Goal: Check status

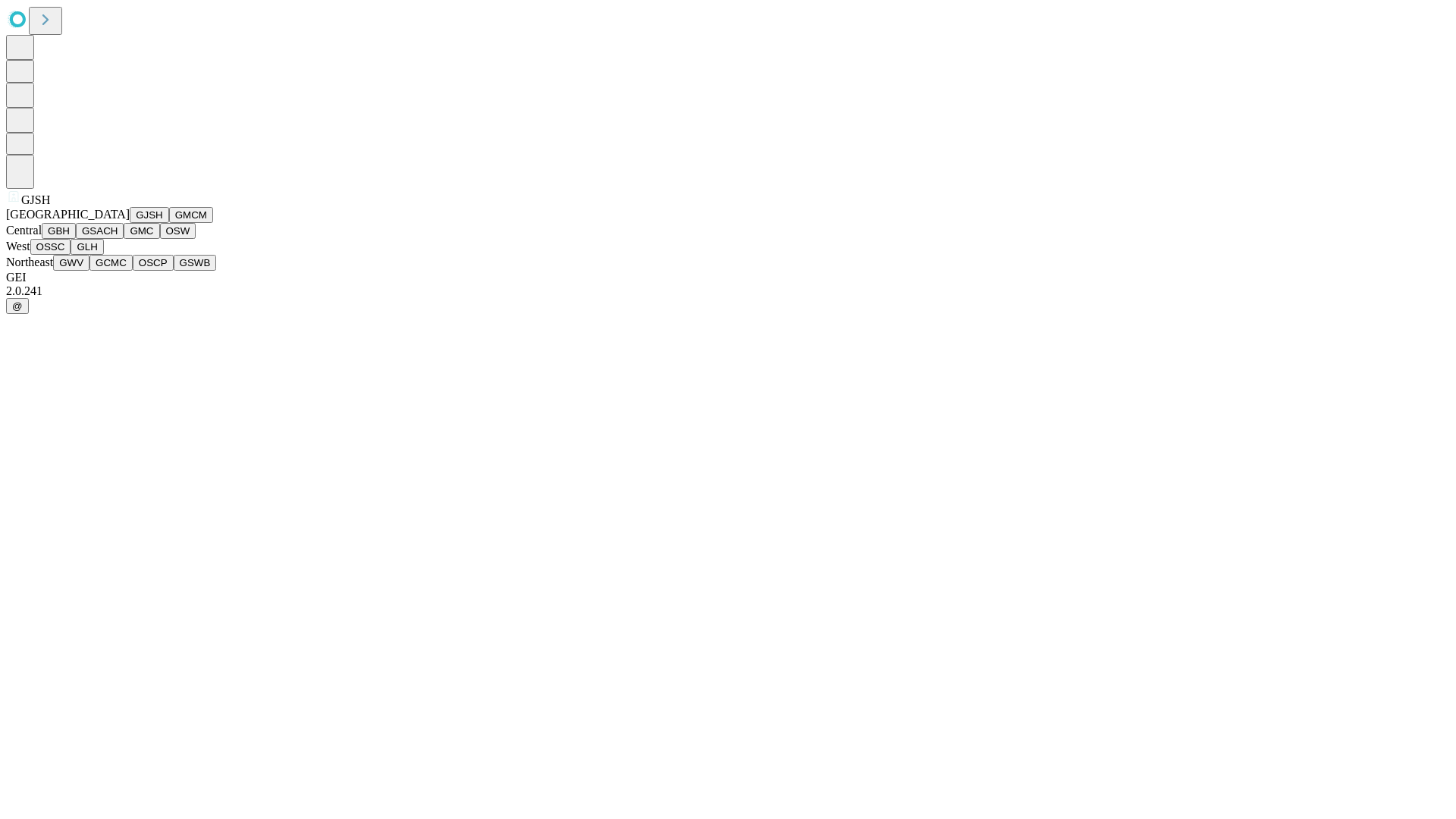
click at [130, 223] on button "GJSH" at bounding box center [149, 215] width 40 height 16
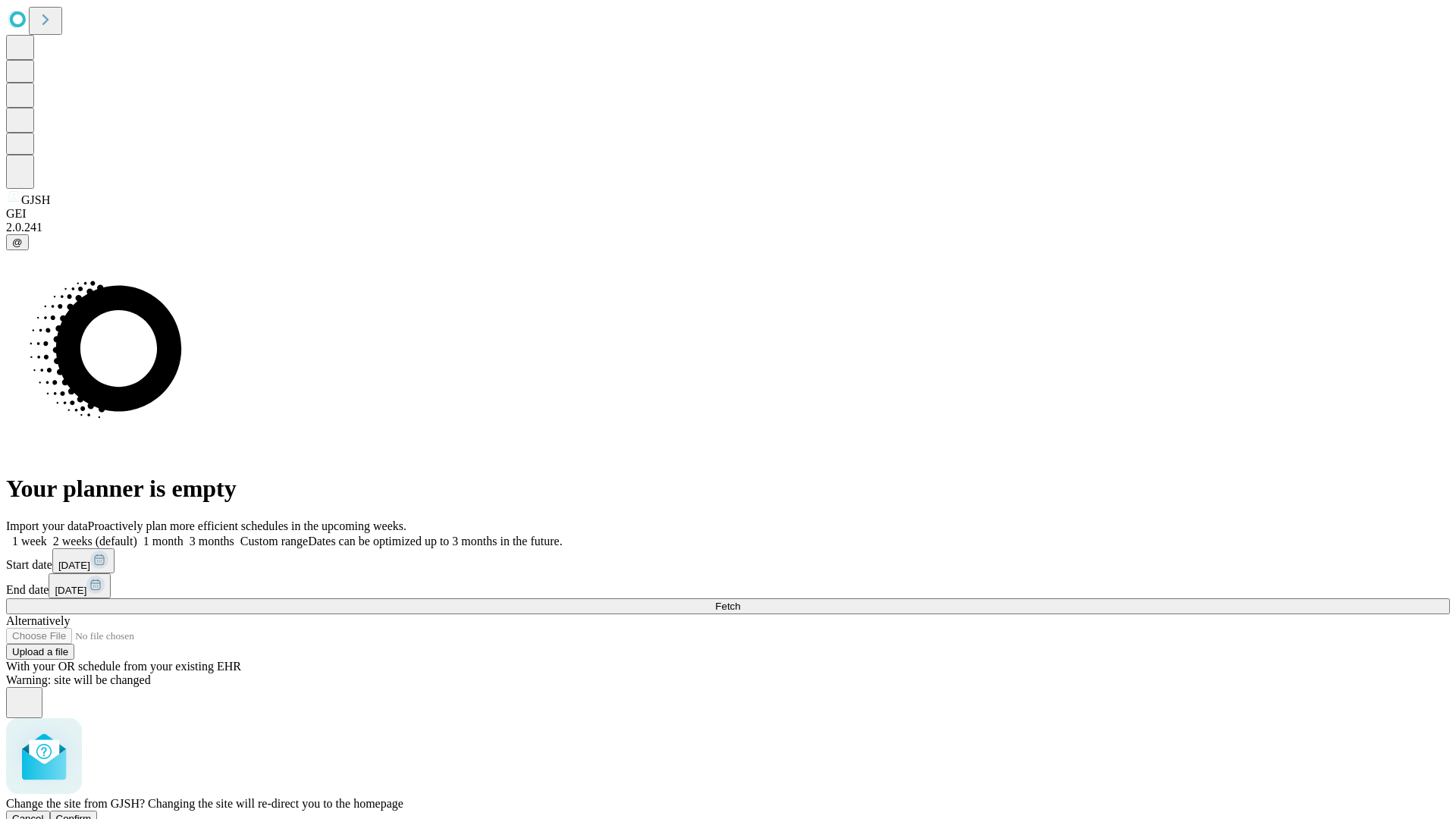
click at [92, 813] on span "Confirm" at bounding box center [73, 818] width 36 height 11
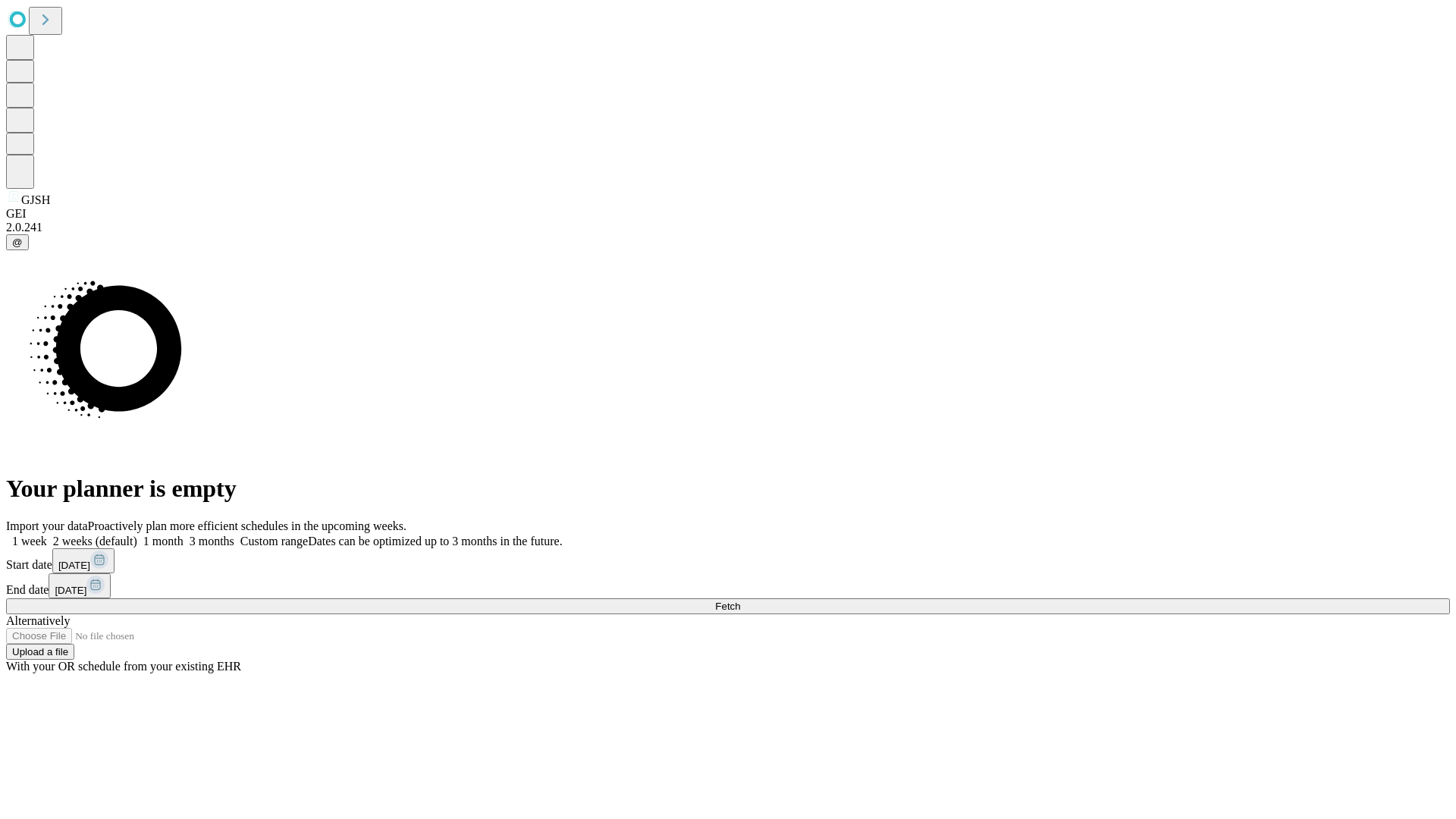
click at [47, 535] on label "1 week" at bounding box center [27, 541] width 41 height 13
click at [740, 600] on span "Fetch" at bounding box center [728, 606] width 25 height 11
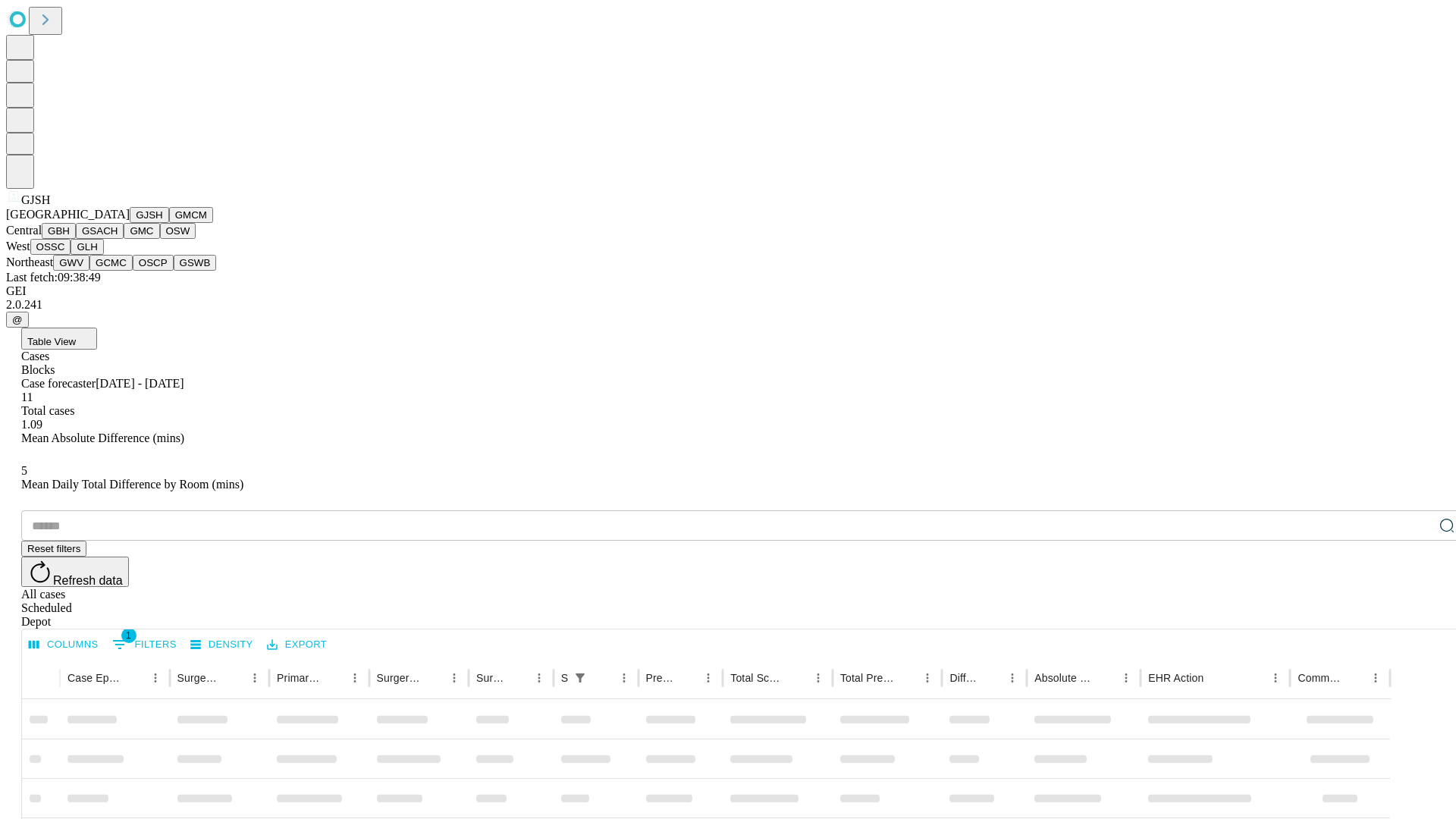
click at [169, 223] on button "GMCM" at bounding box center [191, 215] width 44 height 16
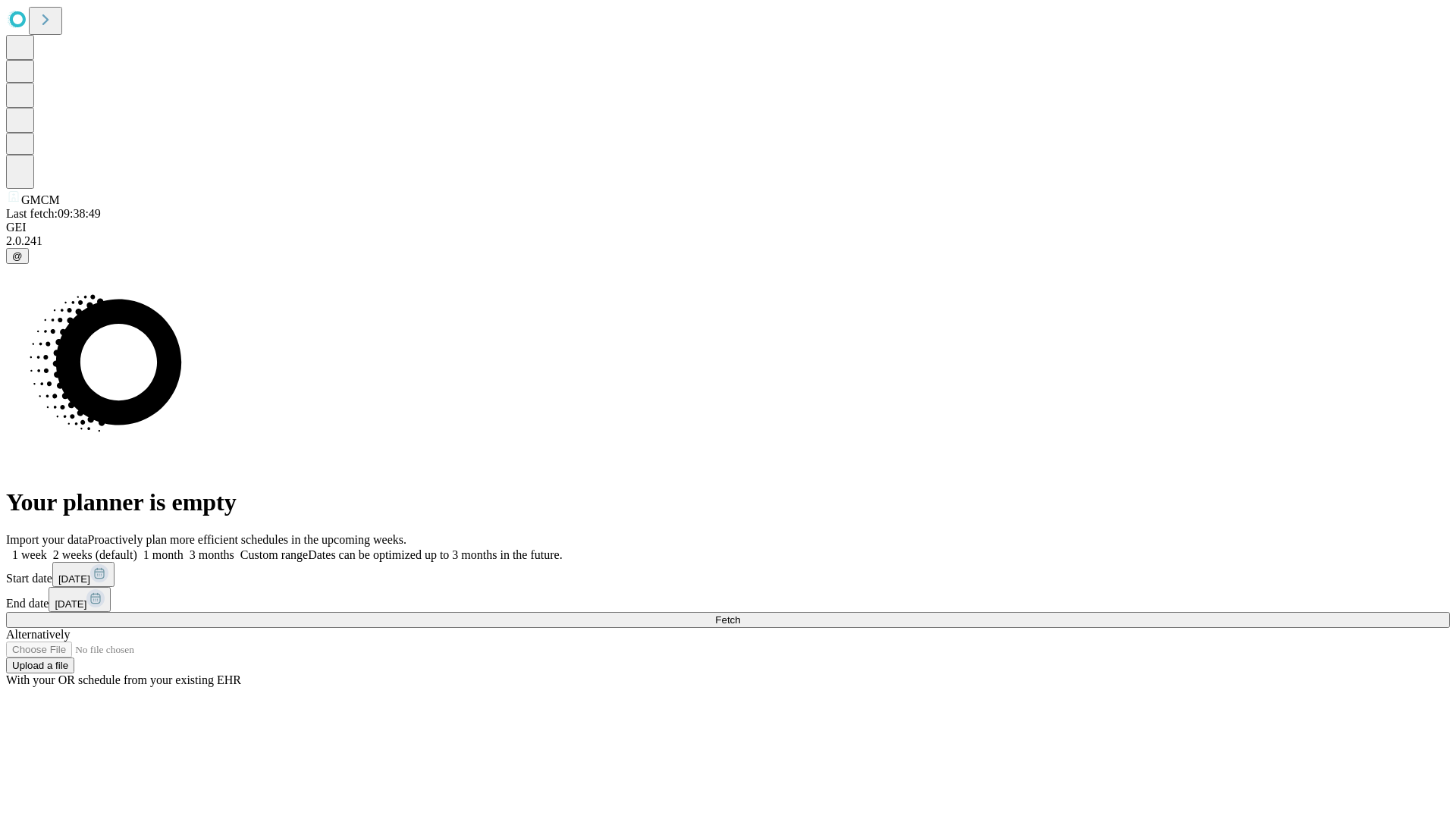
click at [47, 548] on label "1 week" at bounding box center [27, 554] width 41 height 13
click at [740, 614] on span "Fetch" at bounding box center [728, 619] width 25 height 11
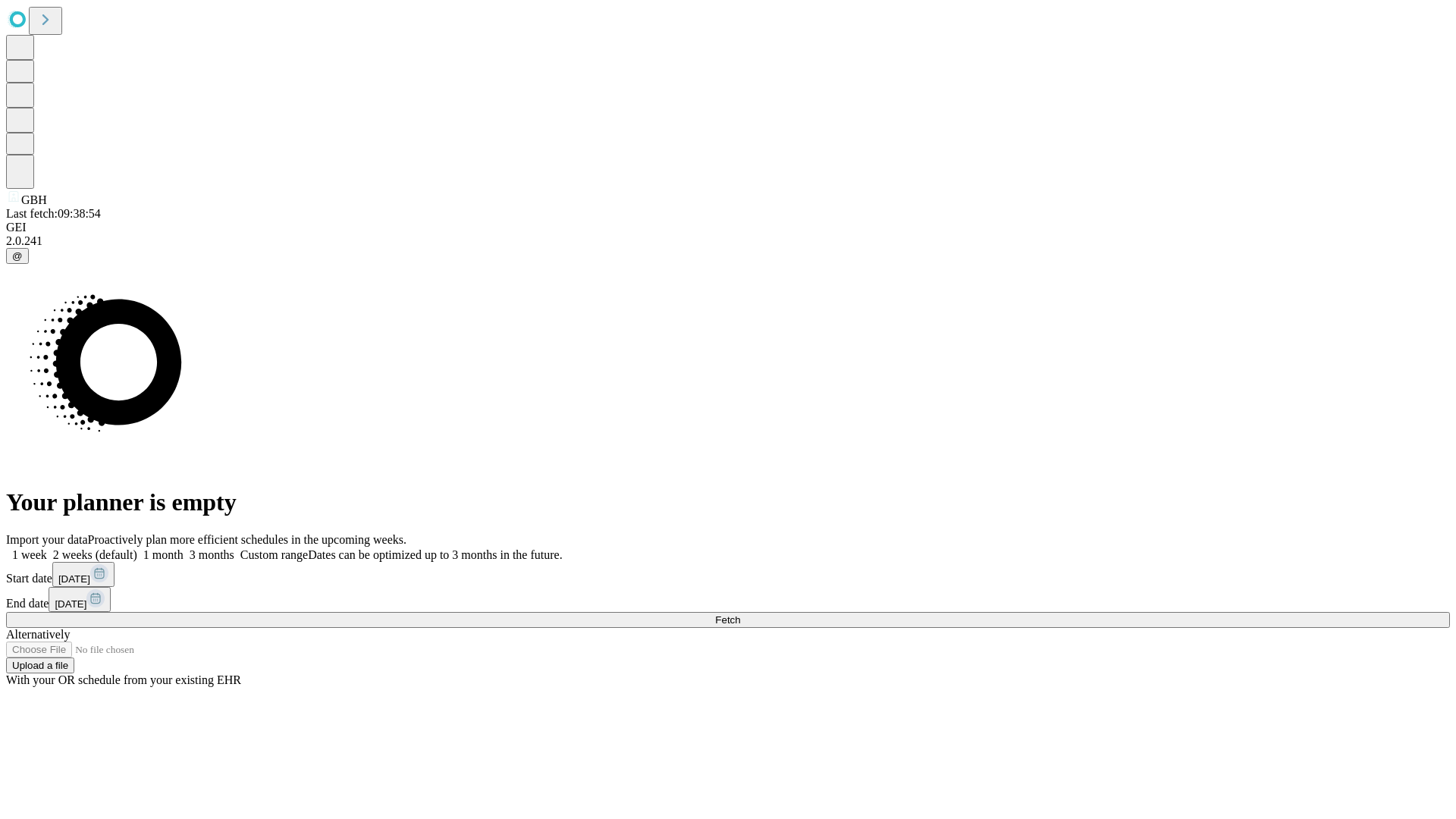
click at [47, 548] on label "1 week" at bounding box center [27, 554] width 41 height 13
click at [740, 614] on span "Fetch" at bounding box center [728, 619] width 25 height 11
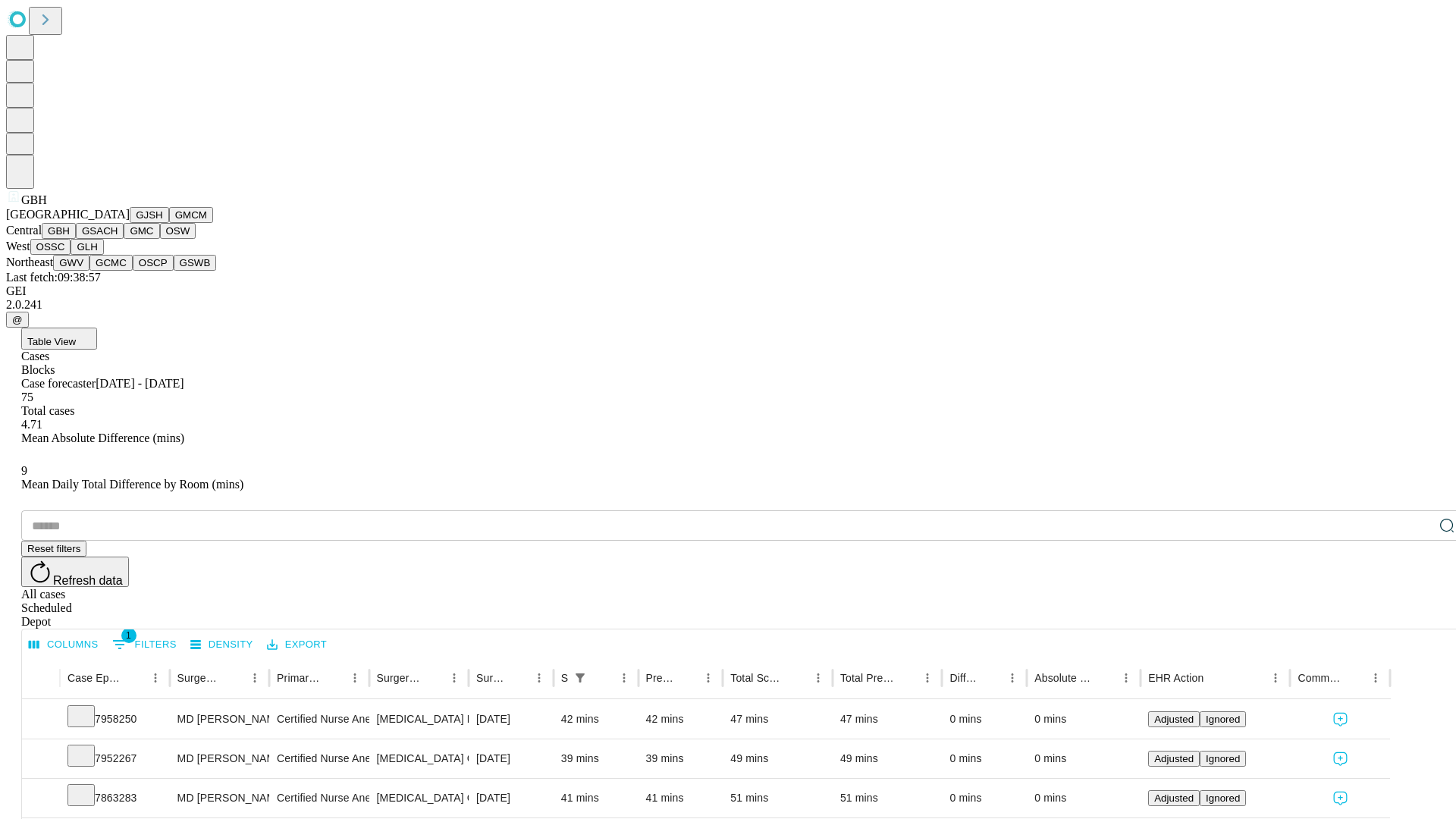
click at [118, 239] on button "GSACH" at bounding box center [100, 231] width 47 height 16
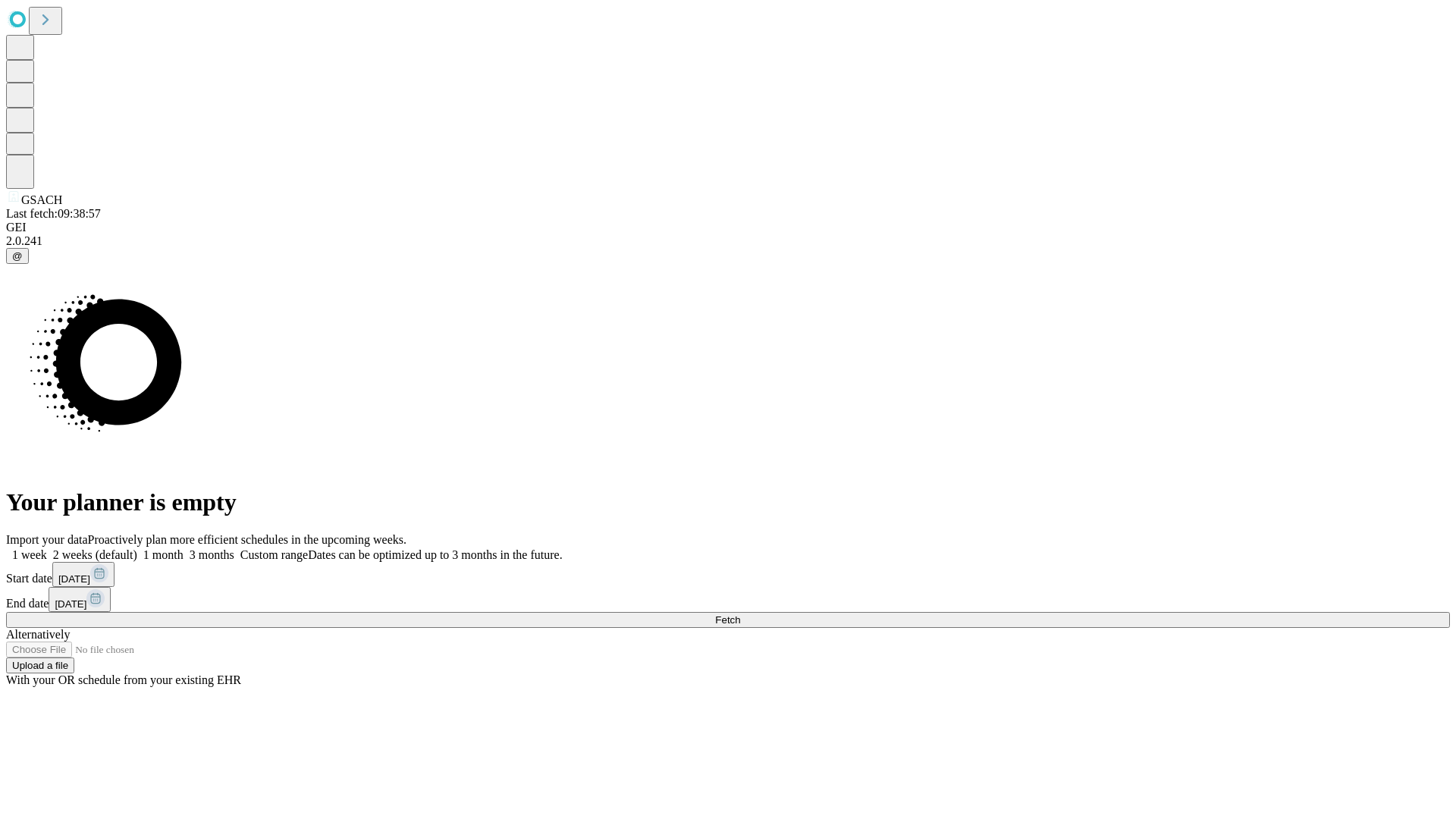
click at [740, 614] on span "Fetch" at bounding box center [728, 619] width 25 height 11
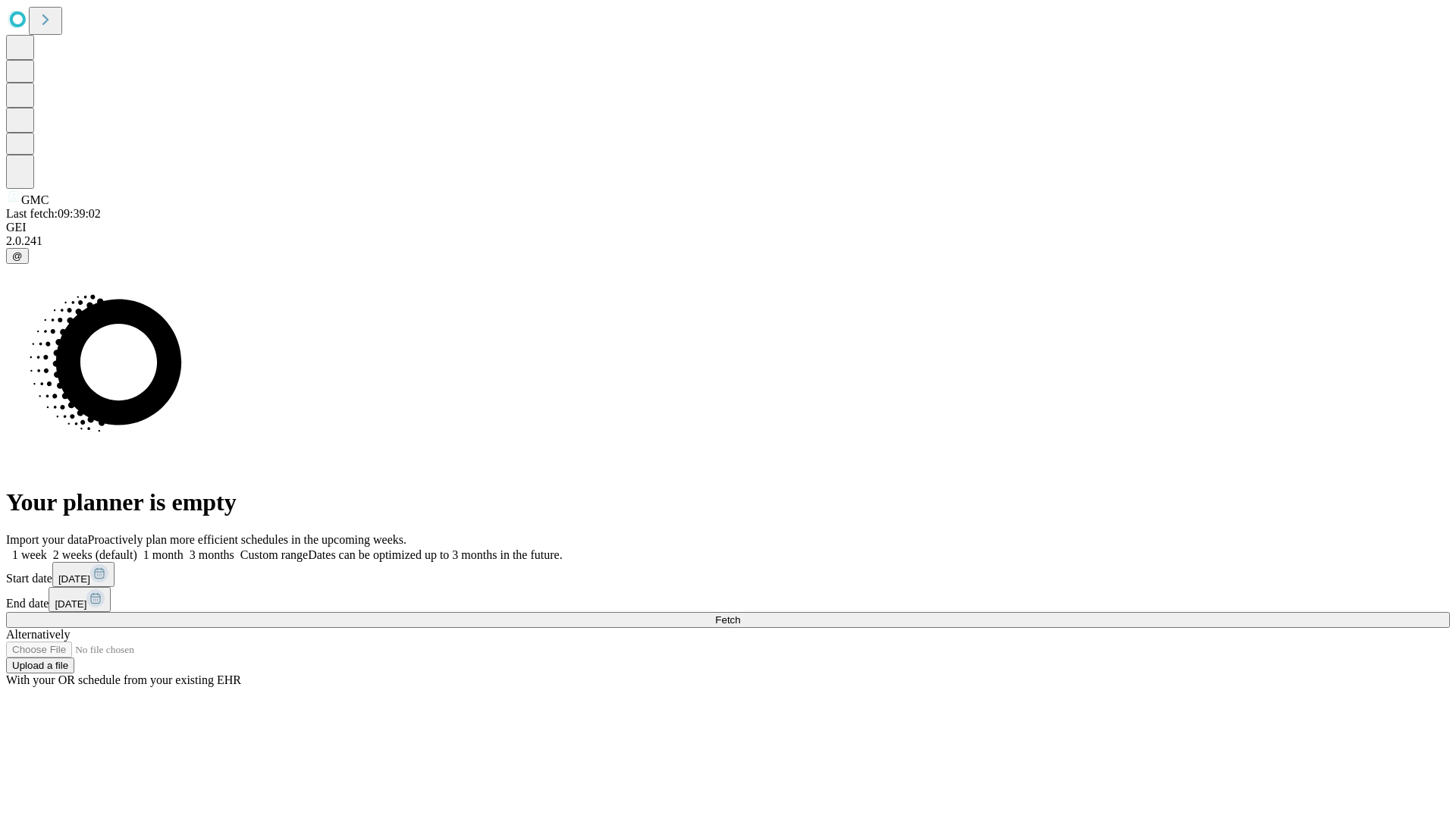
click at [47, 548] on label "1 week" at bounding box center [27, 554] width 41 height 13
click at [740, 614] on span "Fetch" at bounding box center [728, 619] width 25 height 11
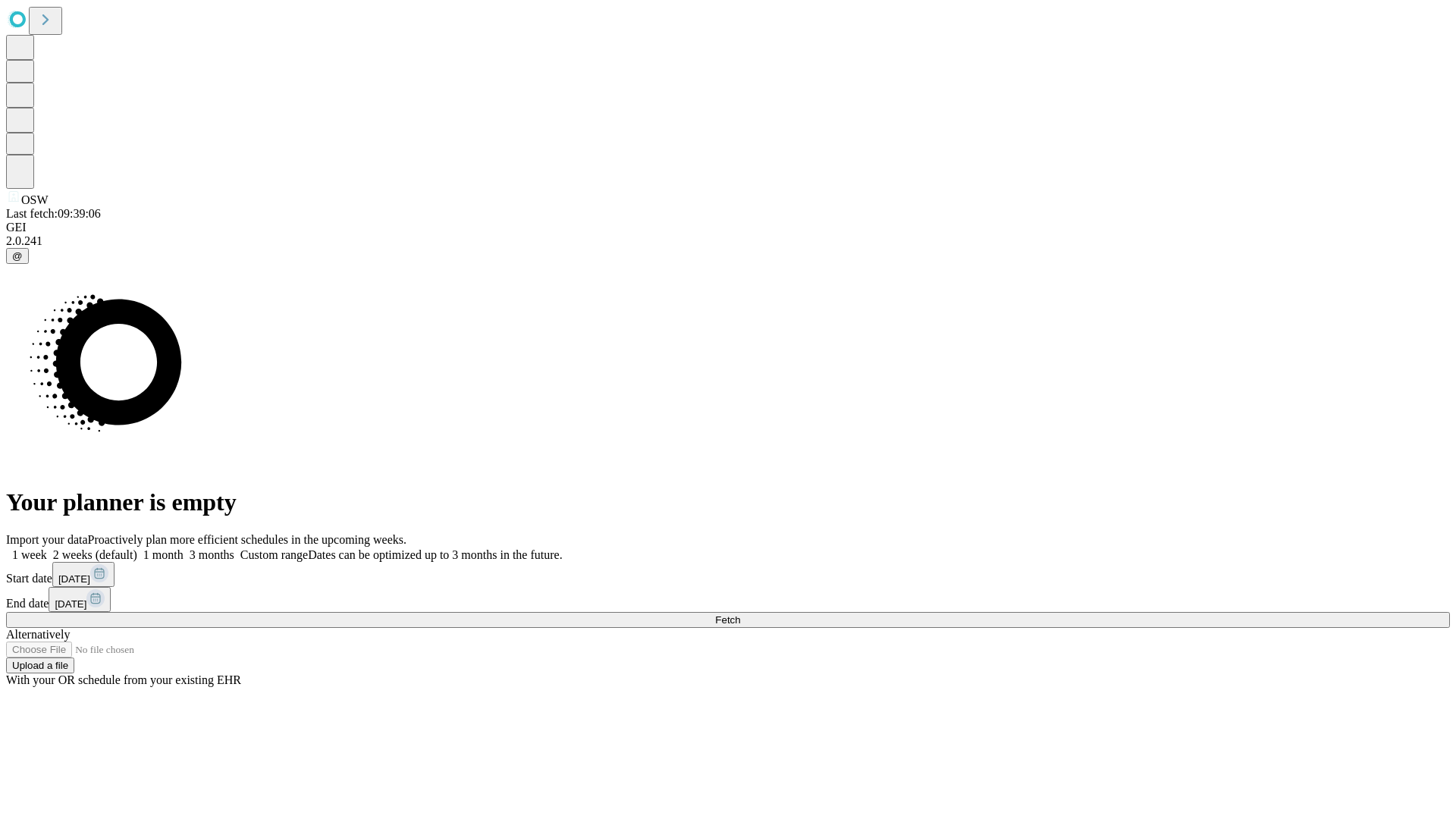
click at [47, 548] on label "1 week" at bounding box center [27, 554] width 41 height 13
click at [740, 614] on span "Fetch" at bounding box center [728, 619] width 25 height 11
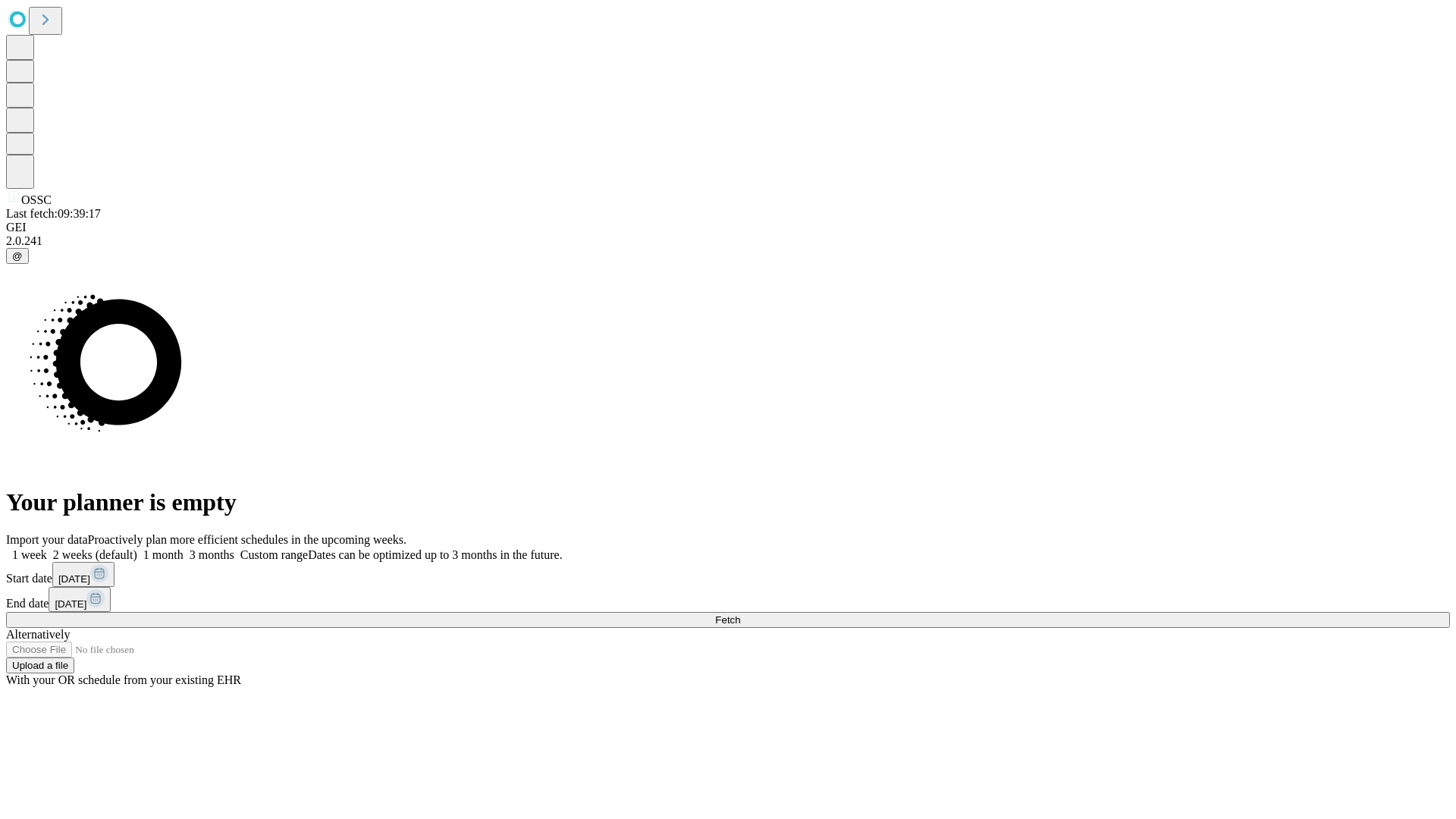
click at [47, 548] on label "1 week" at bounding box center [27, 554] width 41 height 13
click at [740, 614] on span "Fetch" at bounding box center [728, 619] width 25 height 11
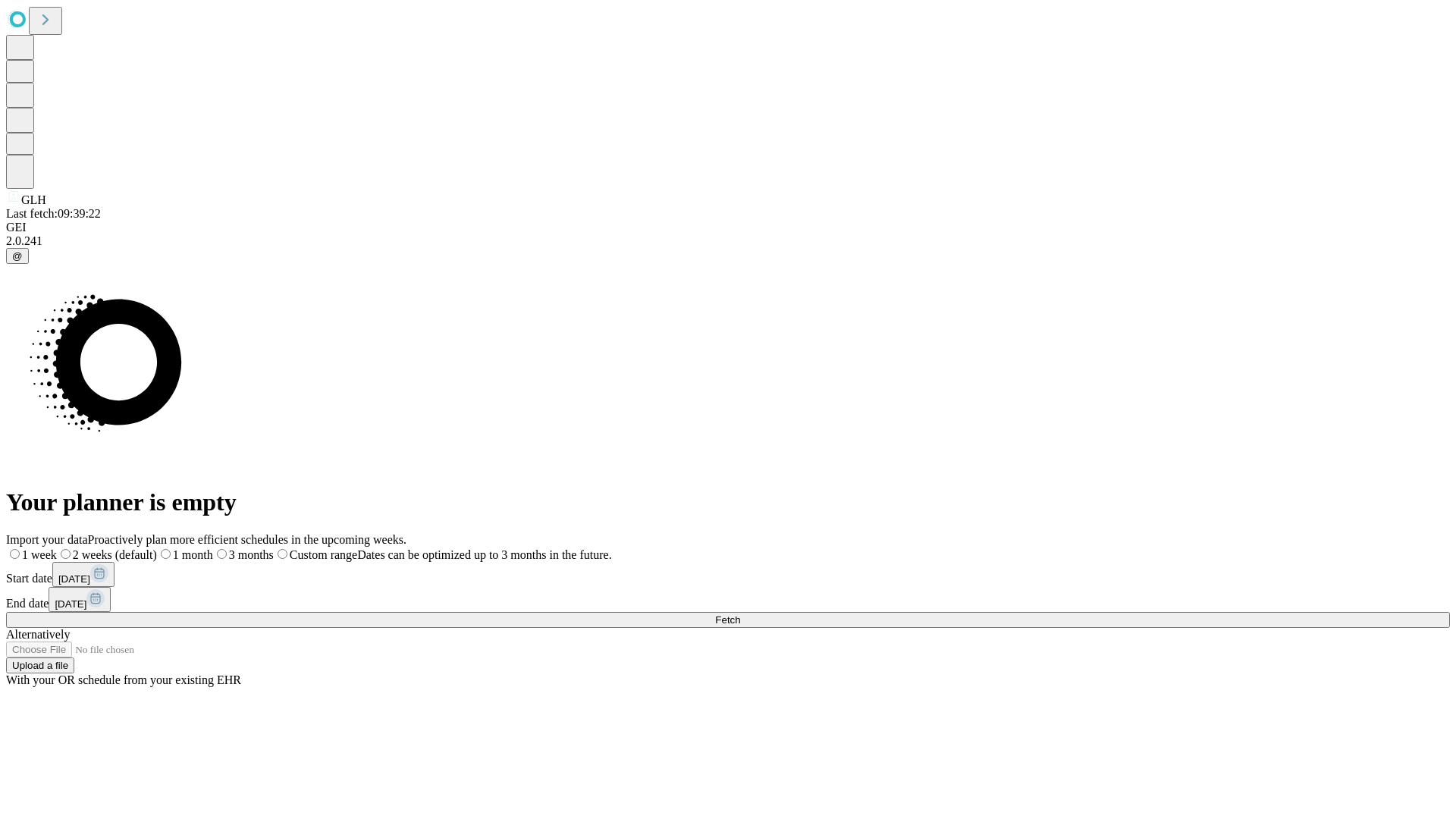
click at [57, 548] on label "1 week" at bounding box center [32, 554] width 51 height 13
click at [740, 614] on span "Fetch" at bounding box center [728, 619] width 25 height 11
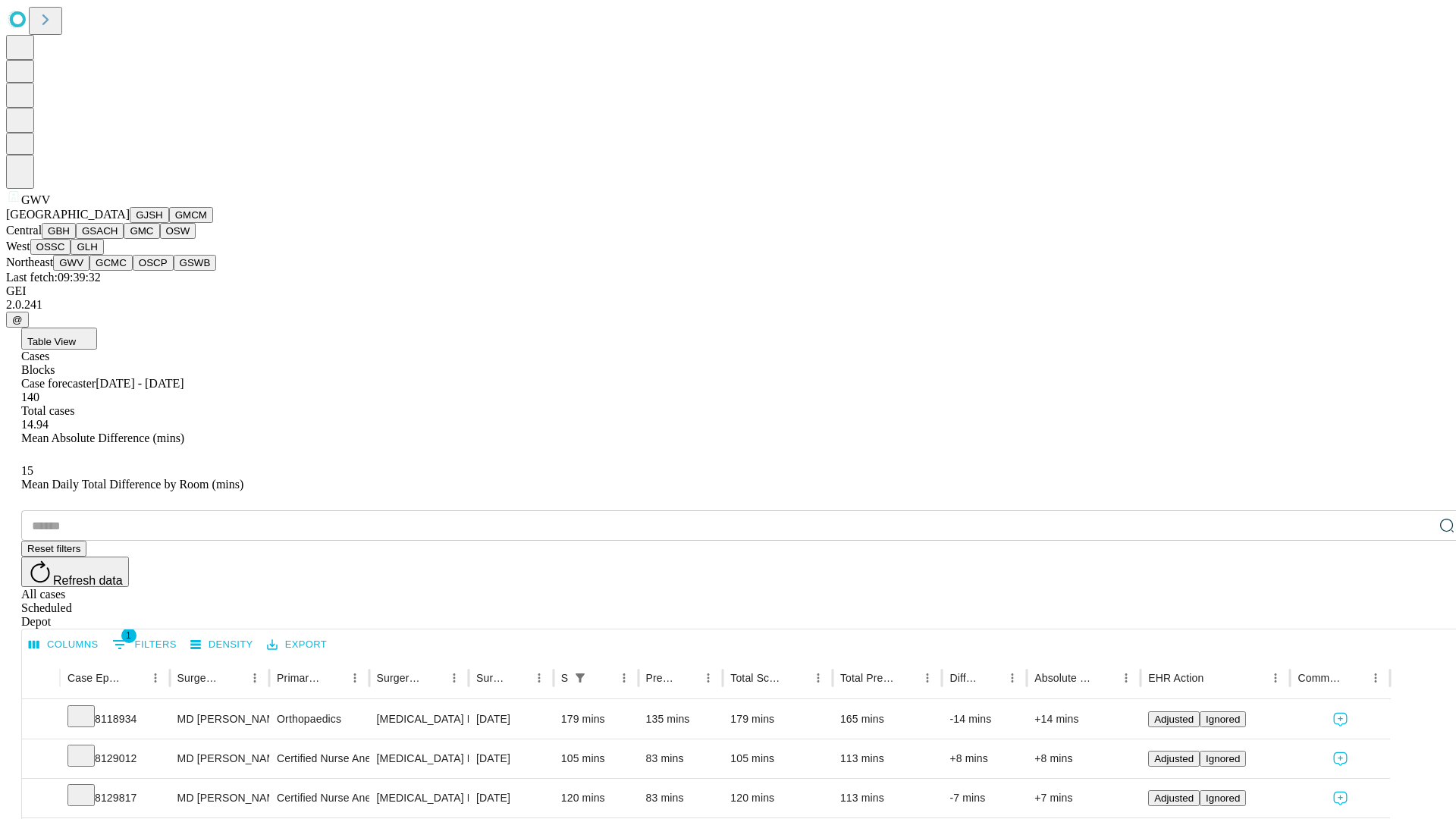
click at [118, 271] on button "GCMC" at bounding box center [111, 262] width 43 height 16
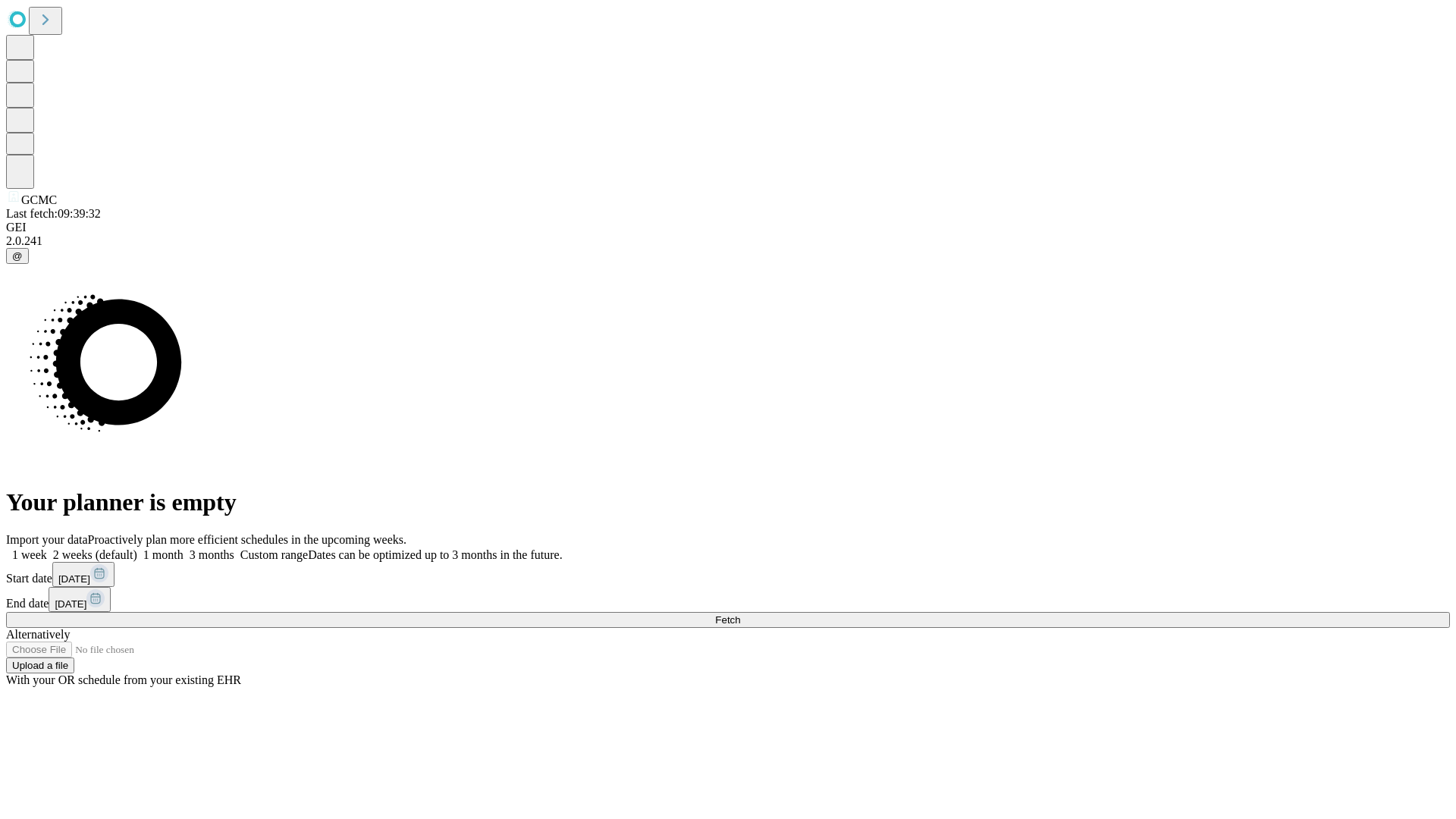
click at [47, 548] on label "1 week" at bounding box center [27, 554] width 41 height 13
click at [740, 614] on span "Fetch" at bounding box center [728, 619] width 25 height 11
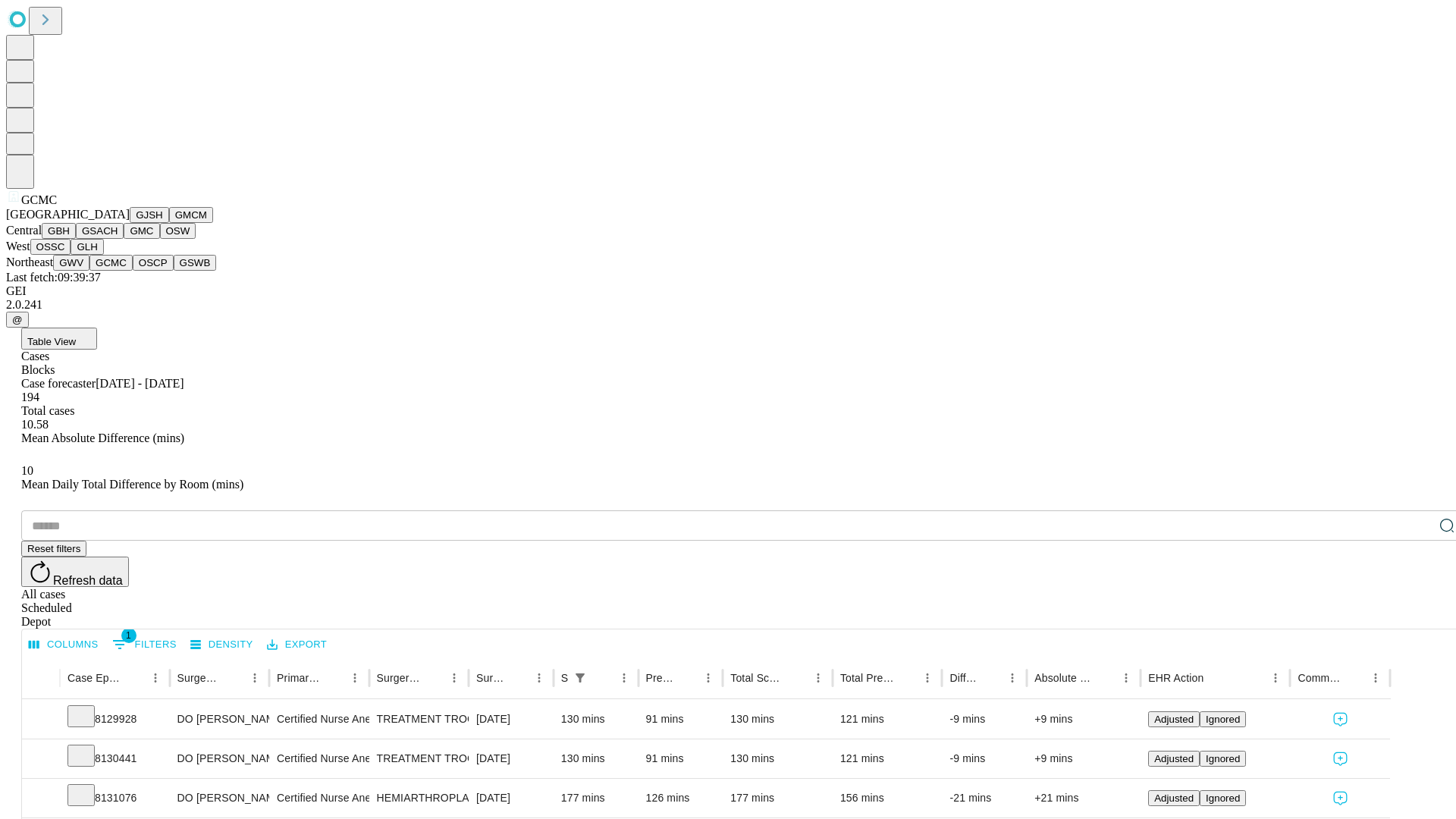
click at [133, 271] on button "OSCP" at bounding box center [153, 262] width 41 height 16
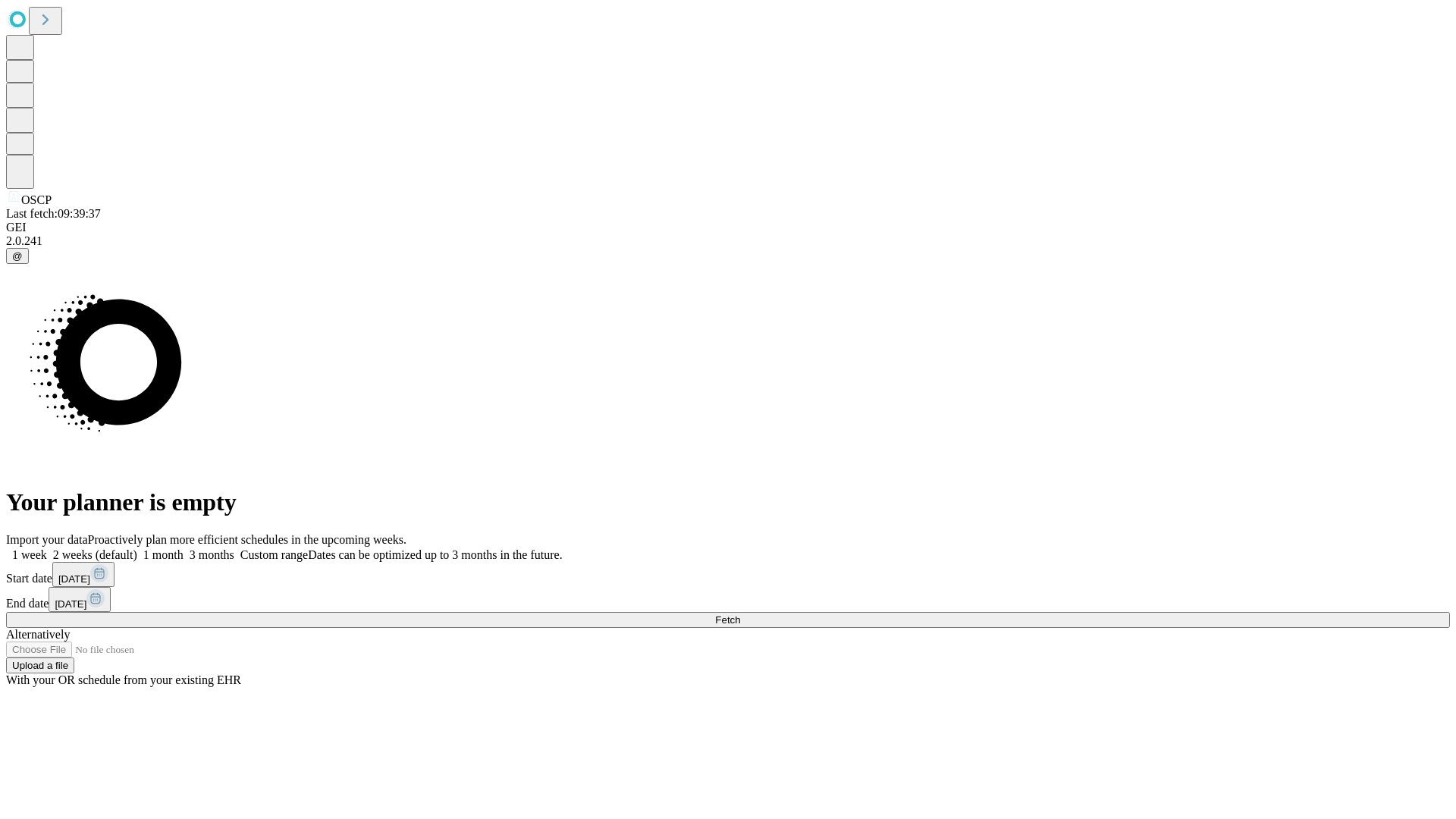
click at [47, 548] on label "1 week" at bounding box center [27, 554] width 41 height 13
click at [740, 614] on span "Fetch" at bounding box center [728, 619] width 25 height 11
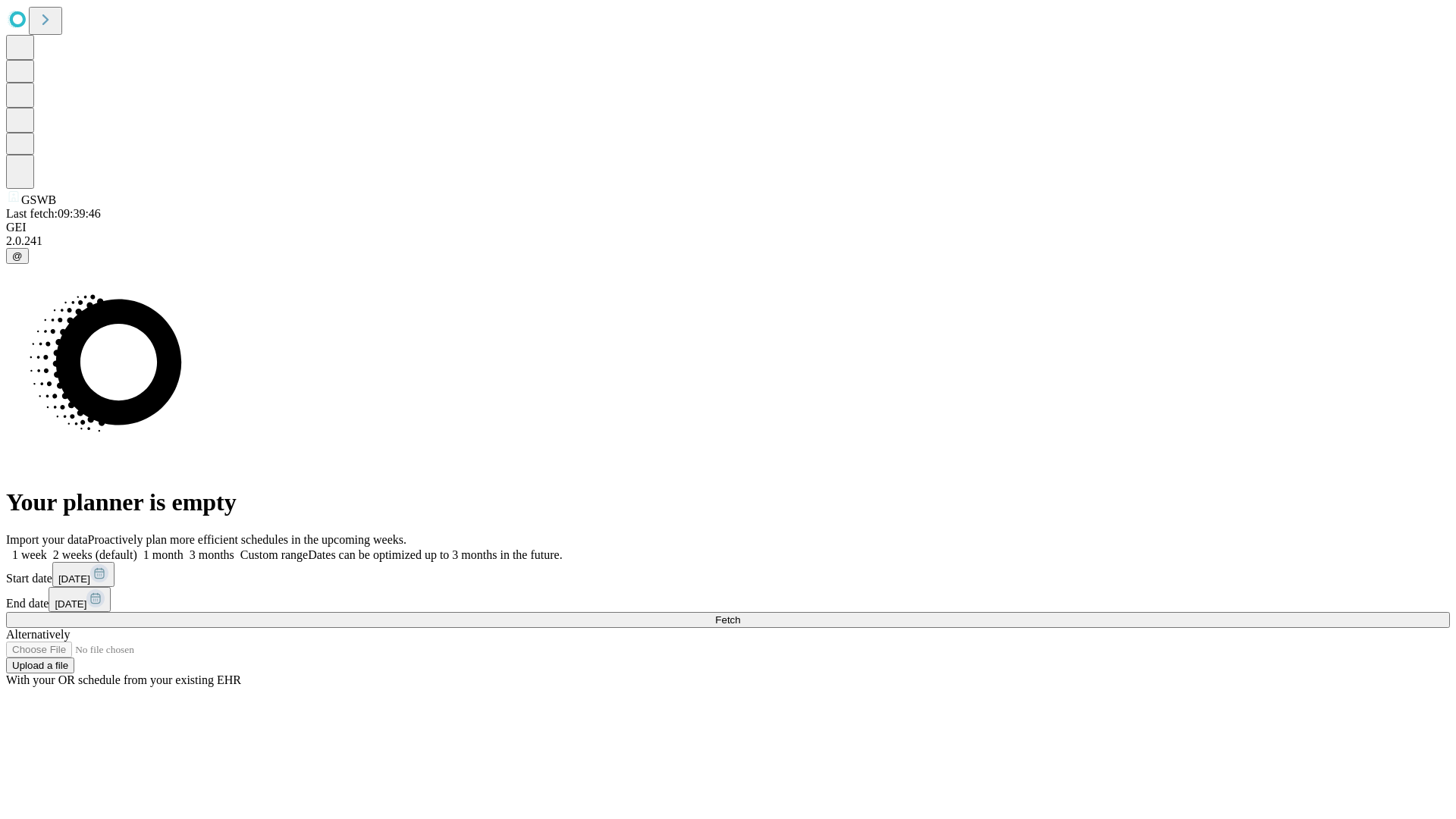
click at [47, 548] on label "1 week" at bounding box center [27, 554] width 41 height 13
click at [740, 614] on span "Fetch" at bounding box center [728, 619] width 25 height 11
